Goal: Transaction & Acquisition: Purchase product/service

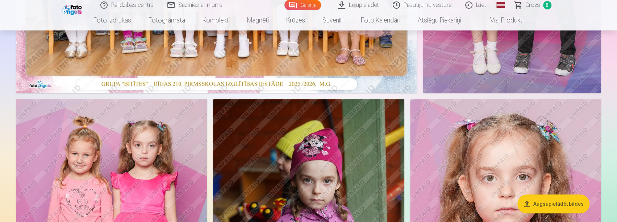
scroll to position [181, 0]
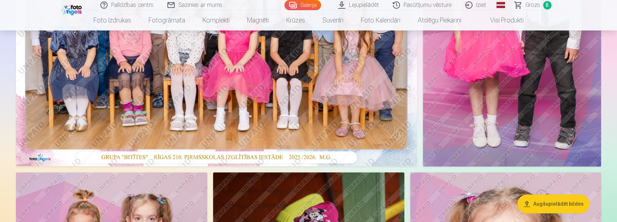
click at [548, 4] on span "8" at bounding box center [548, 5] width 8 height 8
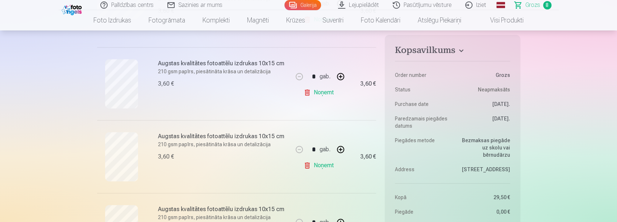
scroll to position [435, 0]
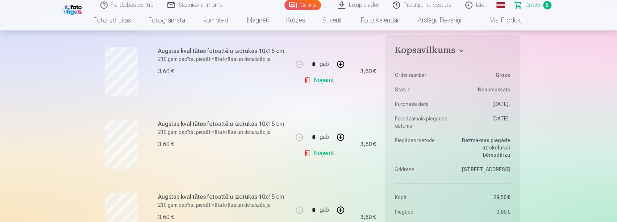
click at [548, 7] on span "8" at bounding box center [548, 5] width 8 height 8
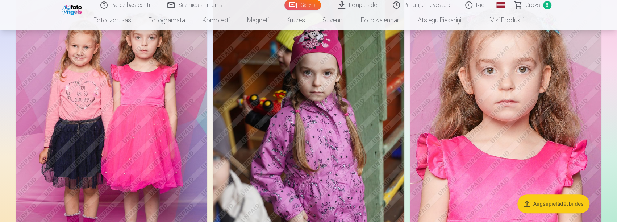
scroll to position [363, 0]
click at [541, 131] on img at bounding box center [505, 134] width 191 height 287
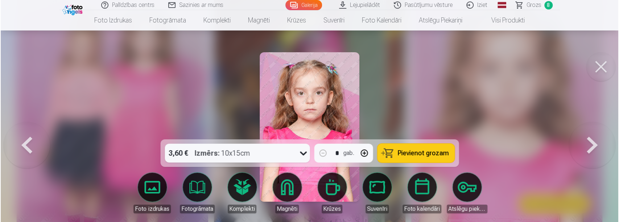
scroll to position [363, 0]
click at [333, 91] on img at bounding box center [310, 126] width 100 height 149
click at [423, 151] on span "Pievienot grozam" at bounding box center [422, 153] width 51 height 7
click at [540, 4] on span "Grozs" at bounding box center [533, 5] width 15 height 9
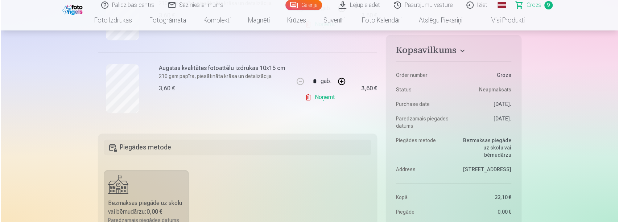
scroll to position [725, 0]
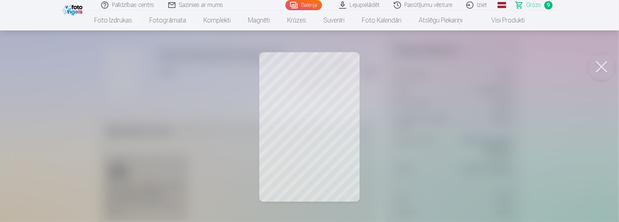
scroll to position [363, 0]
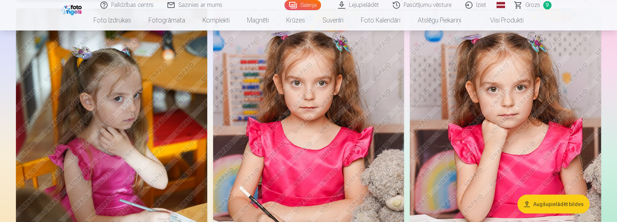
scroll to position [943, 0]
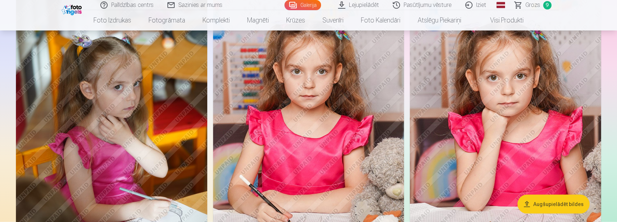
click at [554, 152] on img at bounding box center [505, 140] width 191 height 287
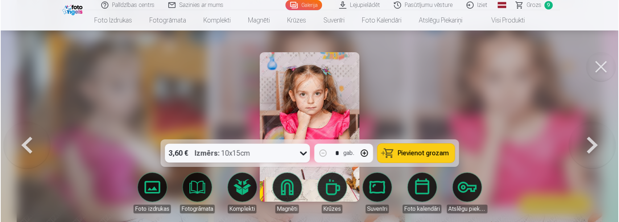
scroll to position [945, 0]
click at [325, 112] on img at bounding box center [310, 126] width 100 height 149
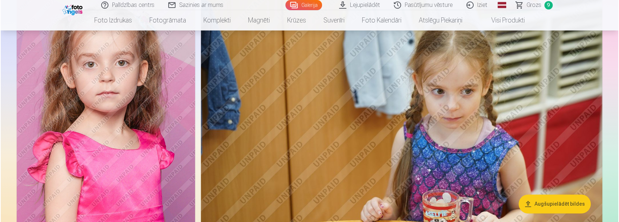
scroll to position [4206, 0]
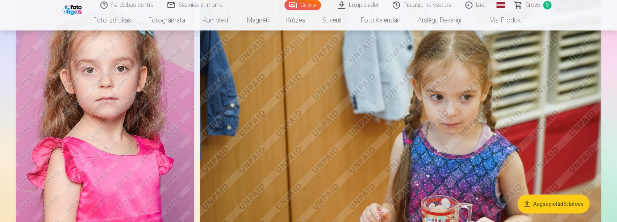
click at [132, 139] on img at bounding box center [105, 131] width 178 height 268
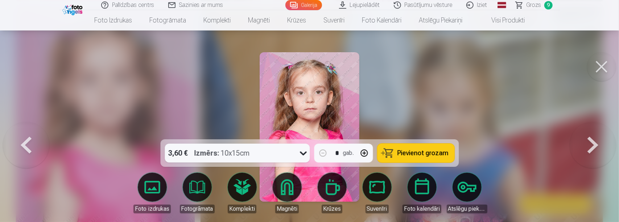
click at [331, 86] on img at bounding box center [310, 126] width 100 height 149
click at [431, 152] on span "Pievienot grozam" at bounding box center [422, 153] width 51 height 7
click at [543, 9] on link "Grozs 10" at bounding box center [534, 5] width 51 height 10
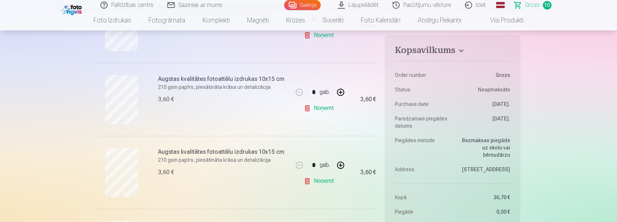
scroll to position [689, 0]
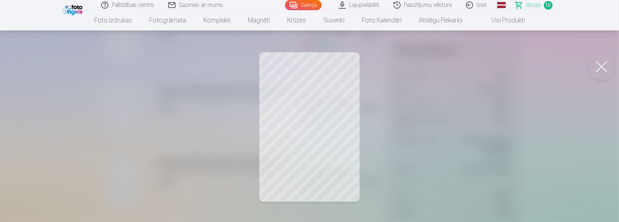
click at [603, 61] on button at bounding box center [601, 66] width 29 height 29
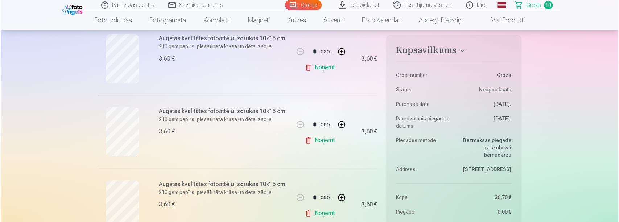
scroll to position [508, 0]
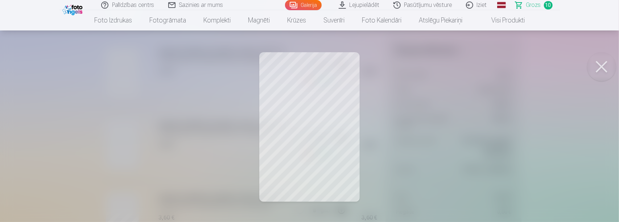
scroll to position [3358, 0]
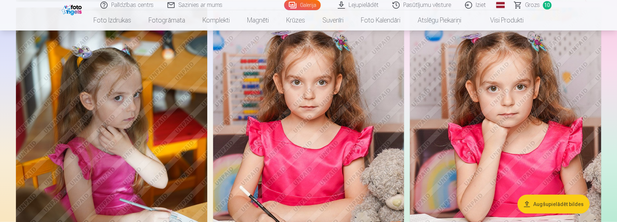
scroll to position [943, 0]
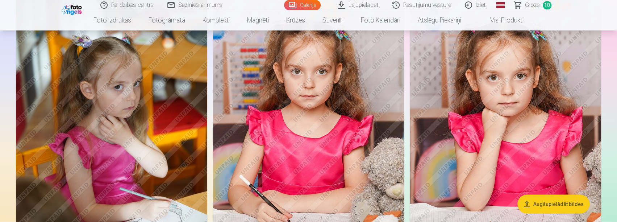
click at [526, 169] on img at bounding box center [505, 140] width 191 height 287
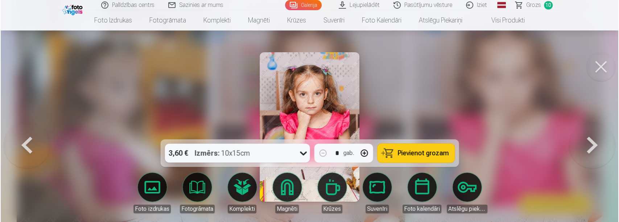
scroll to position [945, 0]
click at [406, 155] on span "Pievienot grozam" at bounding box center [422, 153] width 51 height 7
click at [548, 9] on link "Grozs 11" at bounding box center [534, 5] width 51 height 10
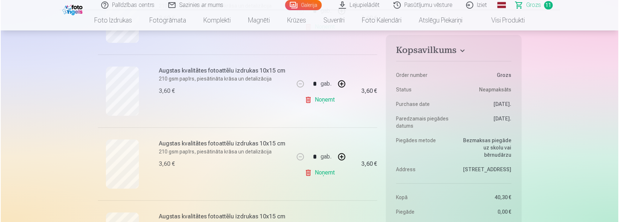
scroll to position [508, 0]
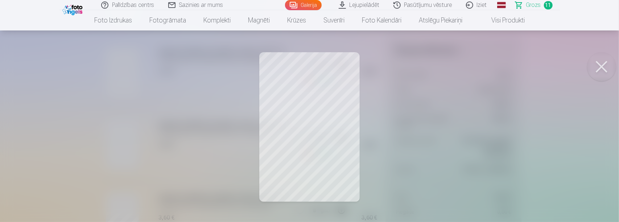
scroll to position [945, 0]
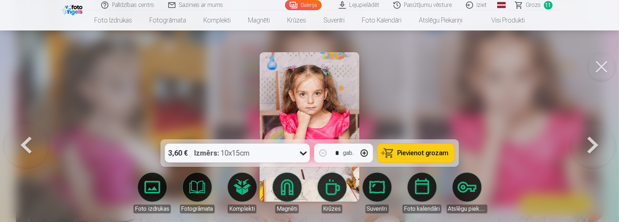
click at [551, 6] on span "11" at bounding box center [548, 5] width 9 height 8
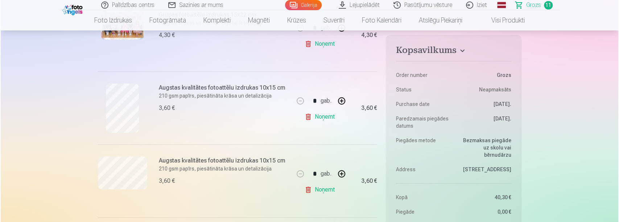
scroll to position [254, 0]
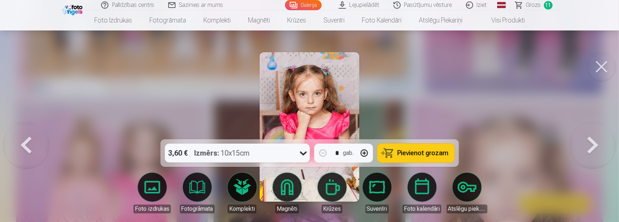
scroll to position [945, 0]
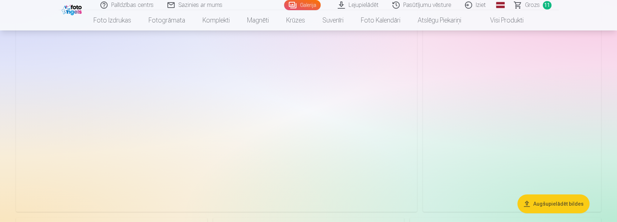
scroll to position [5185, 0]
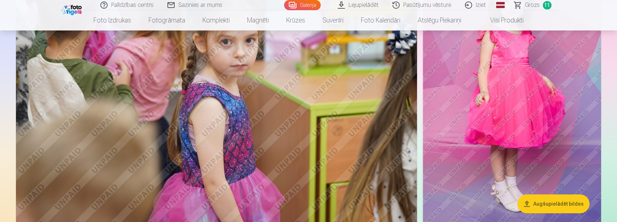
click at [521, 128] on img at bounding box center [512, 95] width 178 height 268
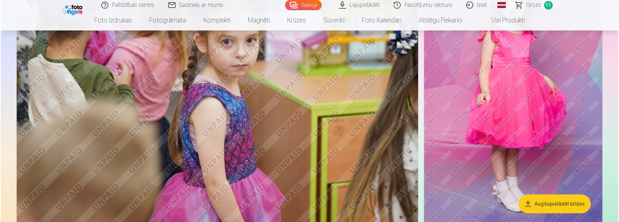
scroll to position [5199, 0]
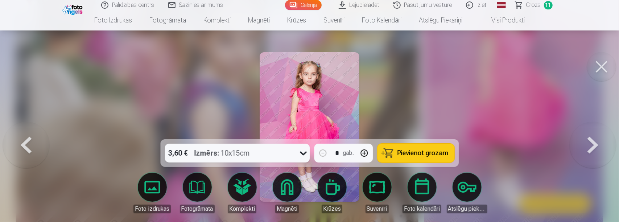
click at [330, 107] on img at bounding box center [310, 126] width 100 height 149
click at [333, 117] on img at bounding box center [310, 126] width 100 height 149
click at [332, 116] on img at bounding box center [310, 126] width 100 height 149
click at [416, 156] on span "Pievienot grozam" at bounding box center [422, 153] width 51 height 7
click at [545, 3] on span "12" at bounding box center [548, 5] width 9 height 8
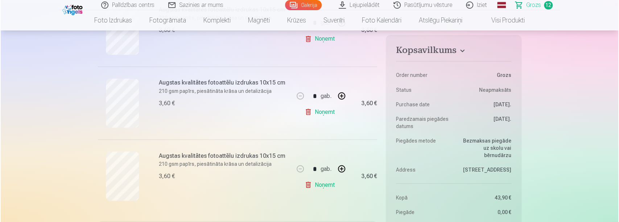
scroll to position [834, 0]
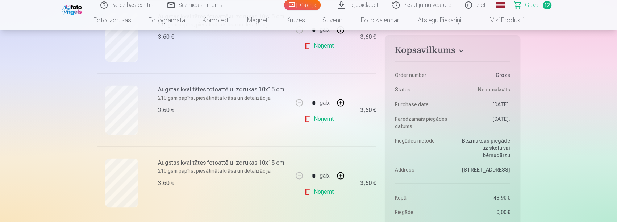
click at [179, 163] on h6 "Augstas kvalitātes fotoattēlu izdrukas 10x15 cm" at bounding box center [223, 162] width 131 height 9
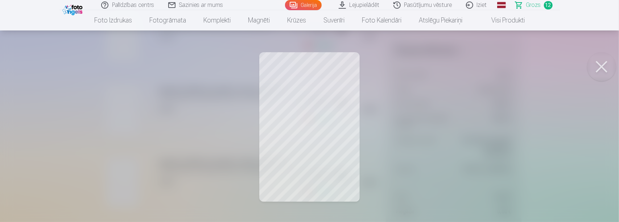
scroll to position [3503, 0]
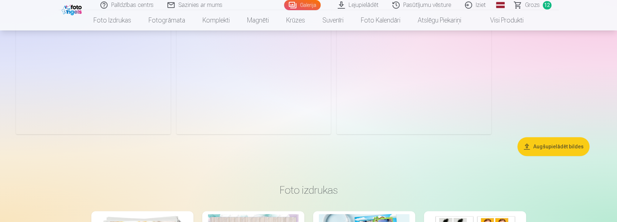
scroll to position [5765, 0]
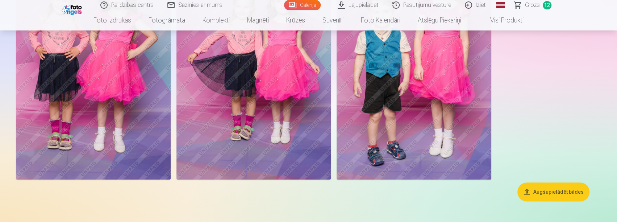
click at [549, 7] on span "12" at bounding box center [547, 5] width 9 height 8
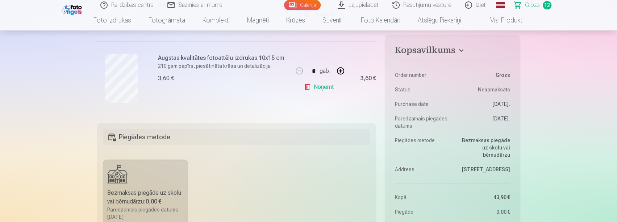
scroll to position [979, 0]
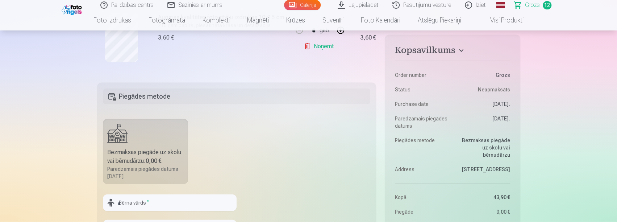
click at [478, 5] on link "Iziet" at bounding box center [476, 5] width 35 height 10
